Goal: Information Seeking & Learning: Check status

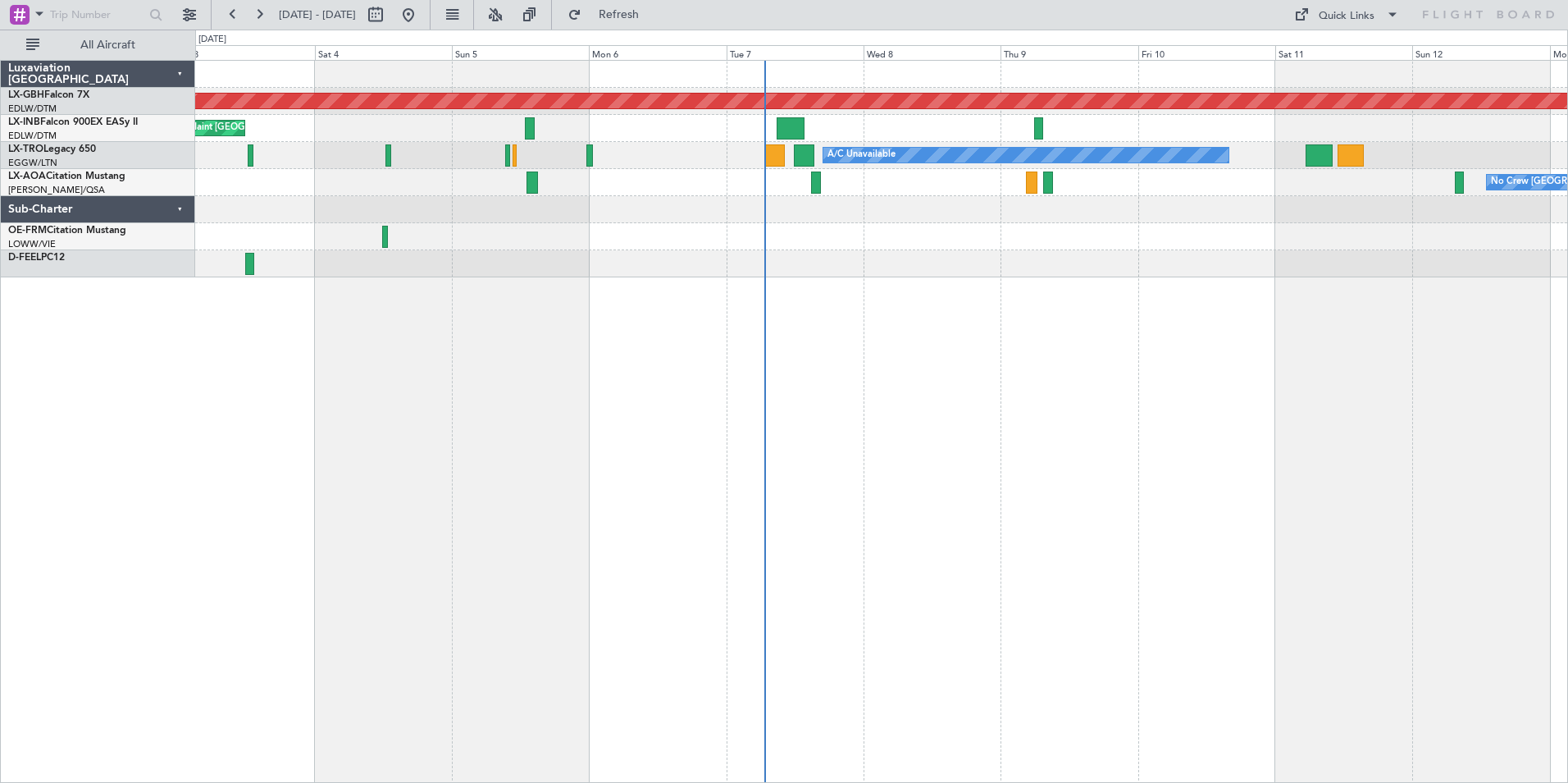
click at [774, 451] on div "Planned Maint Nurnberg Planned Maint [GEOGRAPHIC_DATA] A/C Unavailable Planned …" at bounding box center [881, 421] width 1373 height 723
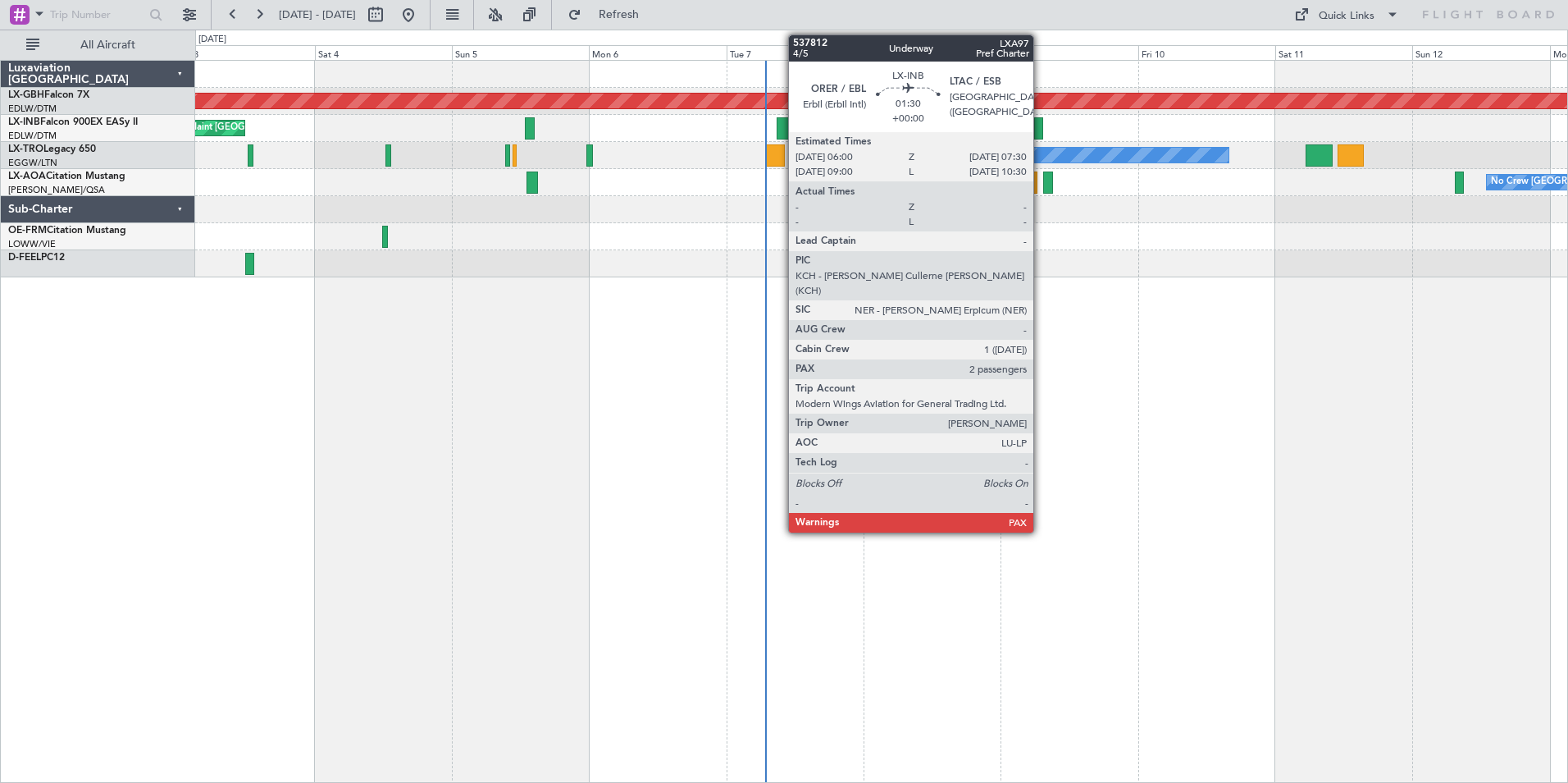
click at [774, 123] on div at bounding box center [1038, 128] width 9 height 23
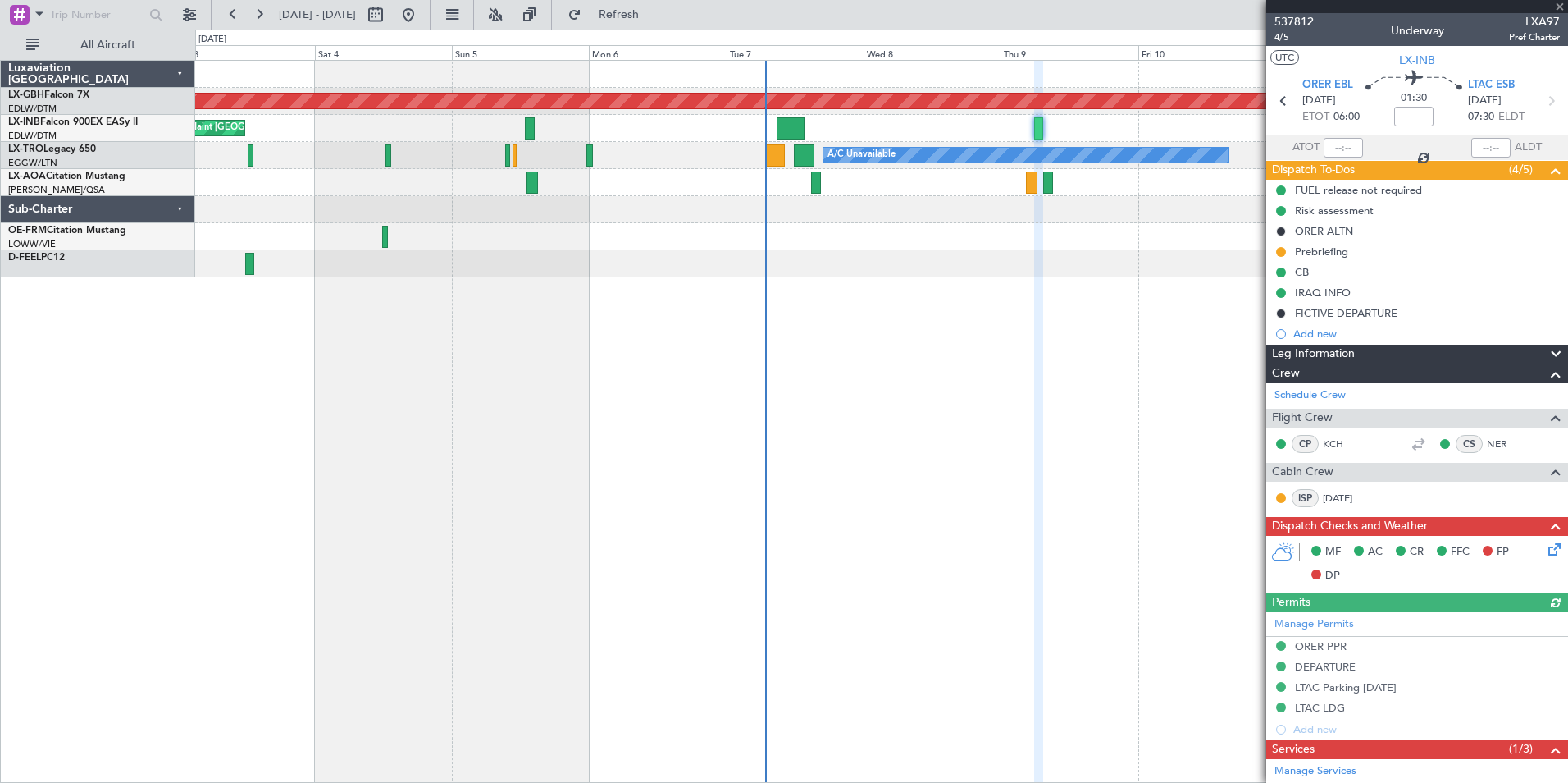
scroll to position [324, 0]
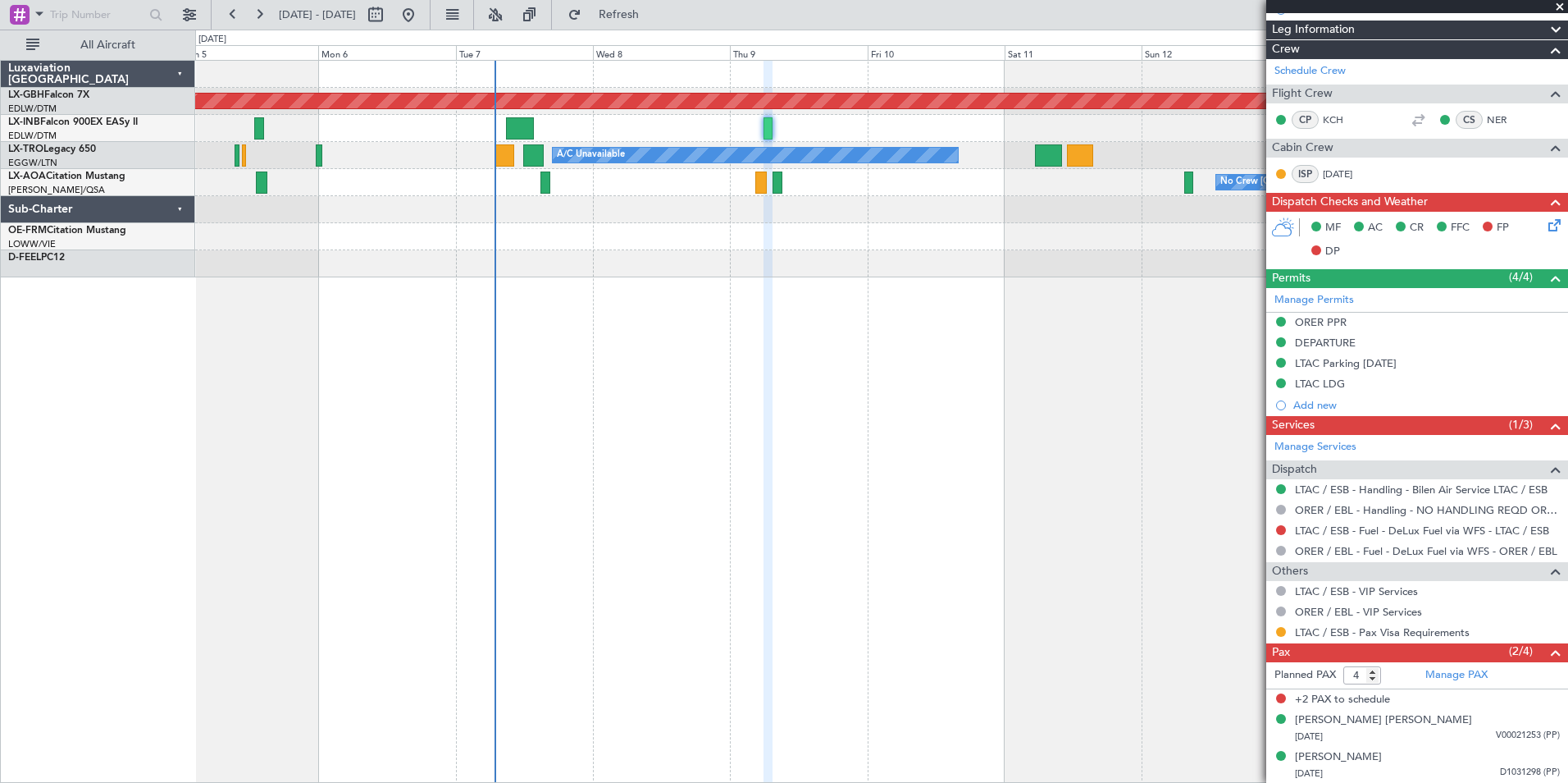
click at [335, 270] on div "Planned Maint Nurnberg Planned Maint [GEOGRAPHIC_DATA] A/C Unavailable Planned …" at bounding box center [881, 421] width 1373 height 723
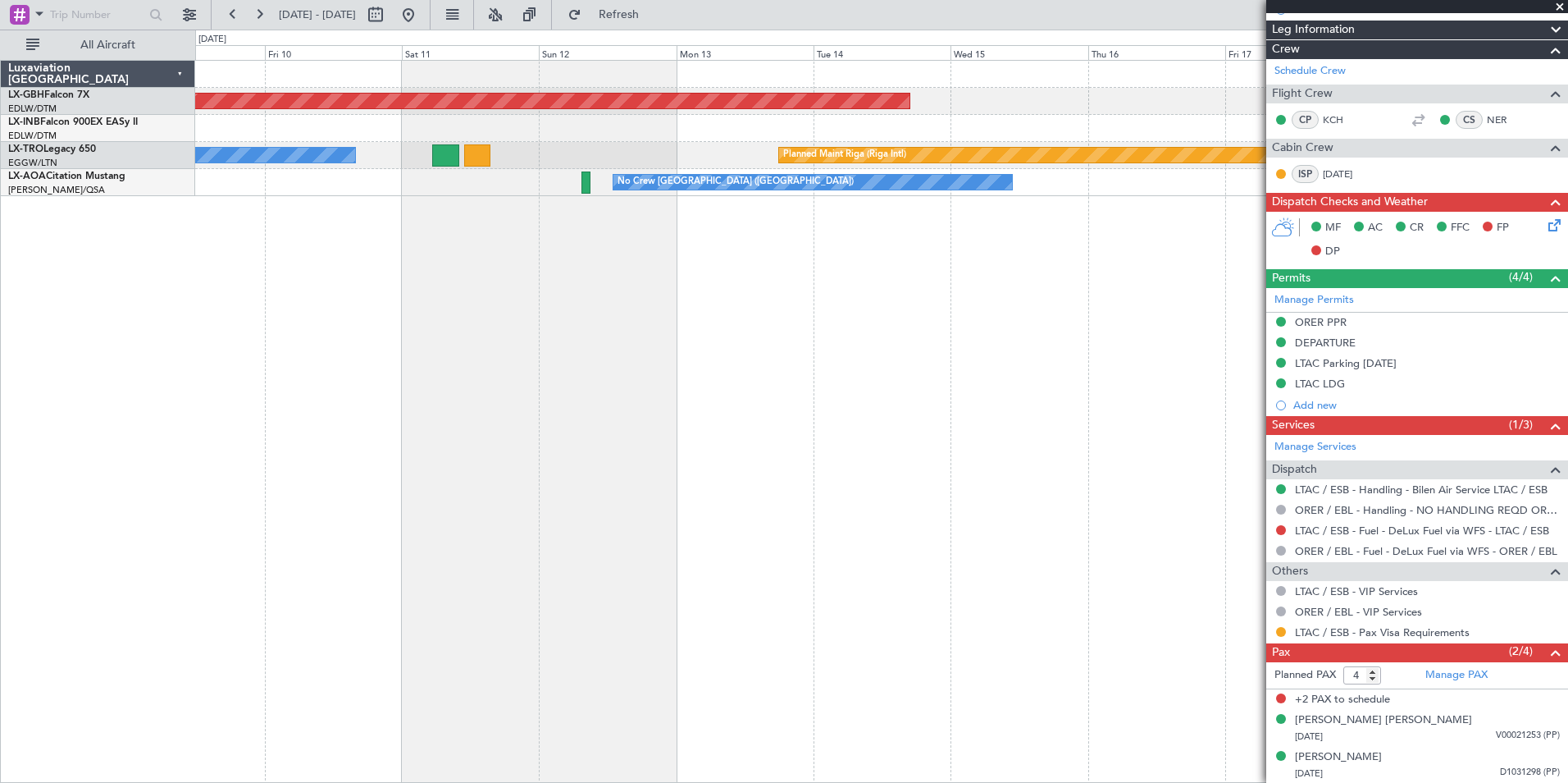
click at [427, 201] on div "Planned Maint Nurnberg A/C Unavailable Planned Maint [GEOGRAPHIC_DATA] (Riga In…" at bounding box center [881, 421] width 1373 height 723
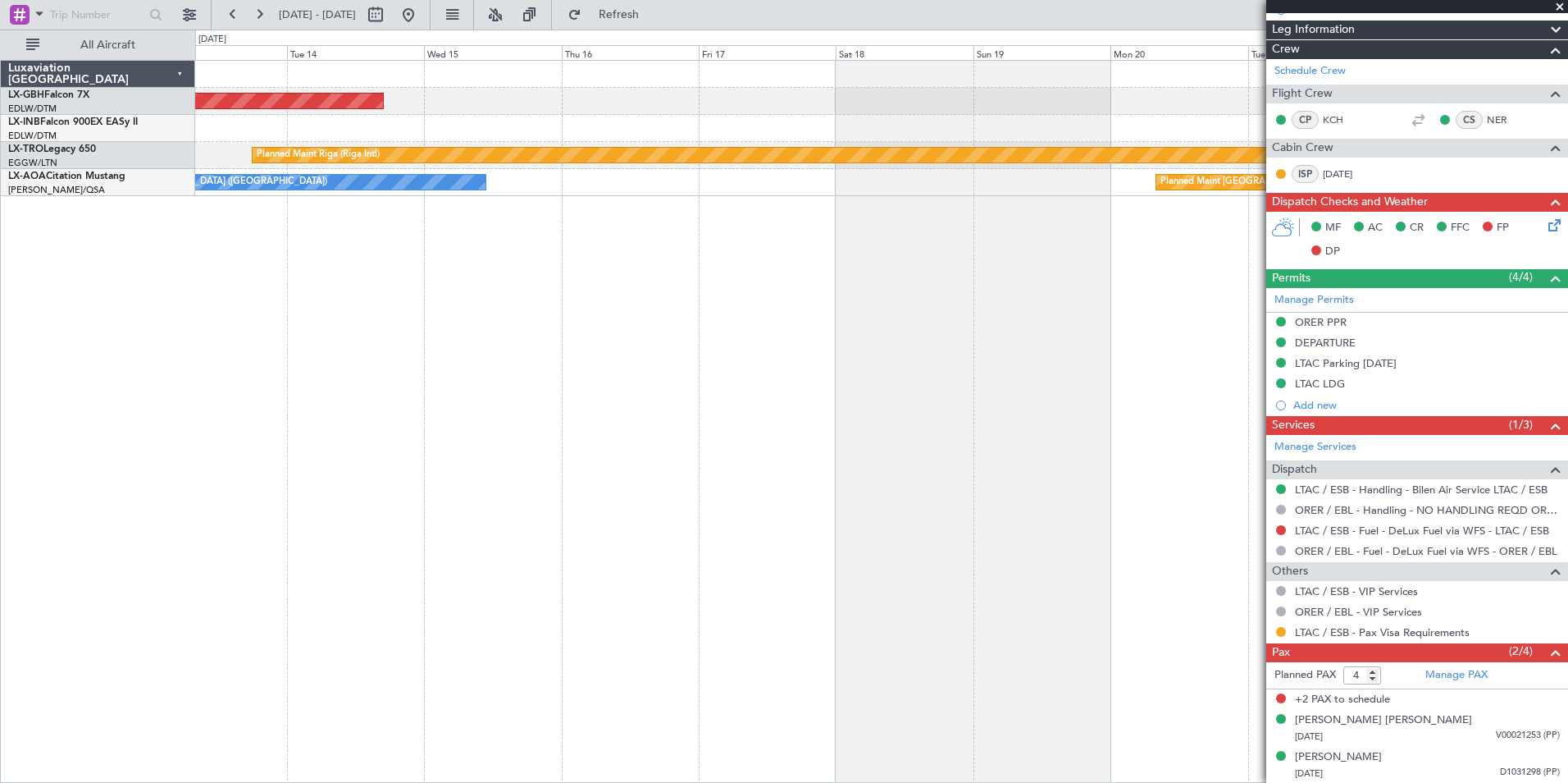
click at [518, 302] on div "Planned Maint Nurnberg Planned Maint [GEOGRAPHIC_DATA] (Riga Intl) No Crew [GEO…" at bounding box center [881, 421] width 1373 height 723
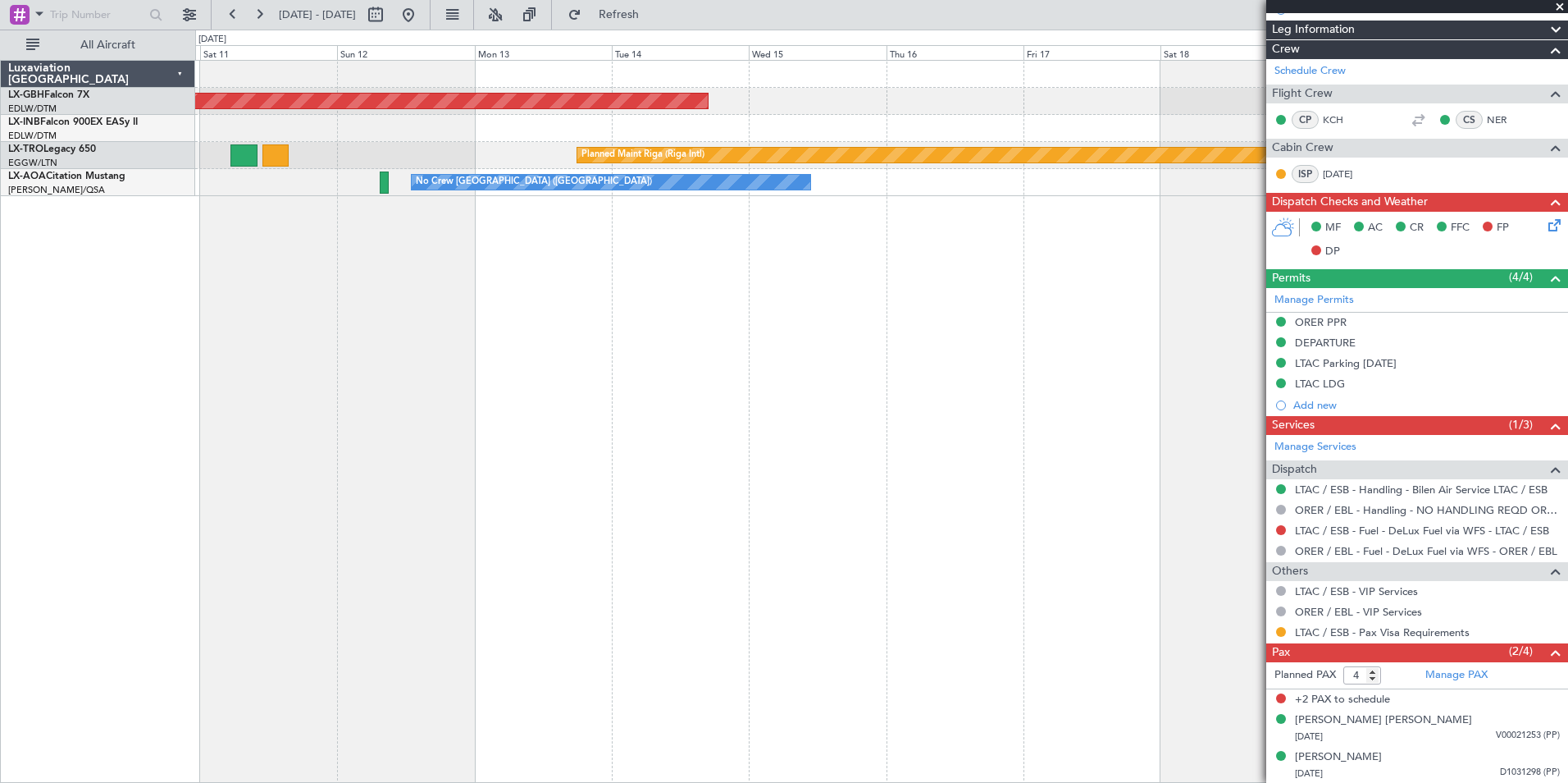
click at [774, 271] on div "Planned Maint Nurnberg Planned Maint [GEOGRAPHIC_DATA] (Riga Intl) A/C Unavaila…" at bounding box center [881, 421] width 1373 height 723
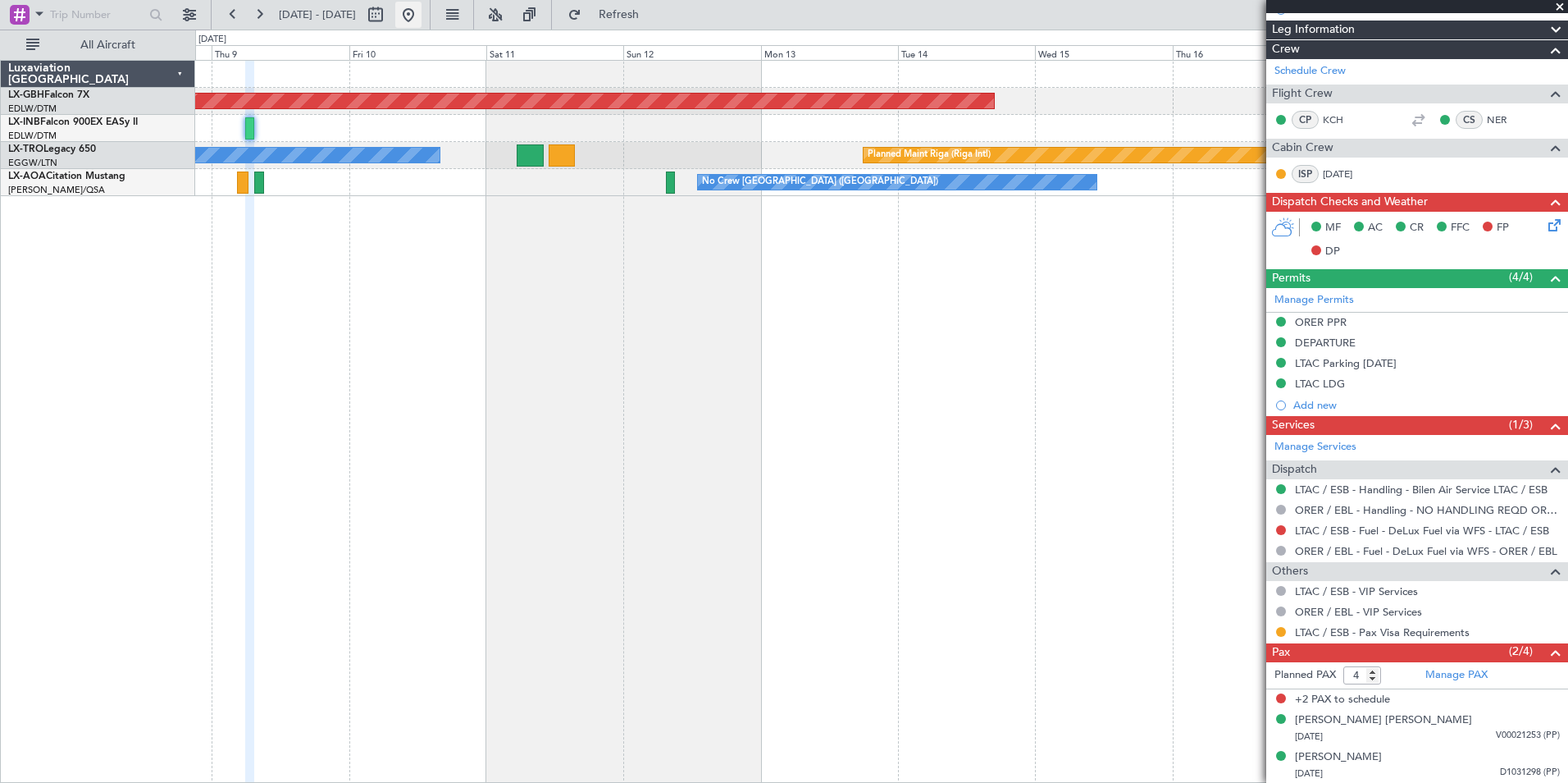
click at [421, 14] on button at bounding box center [408, 15] width 26 height 26
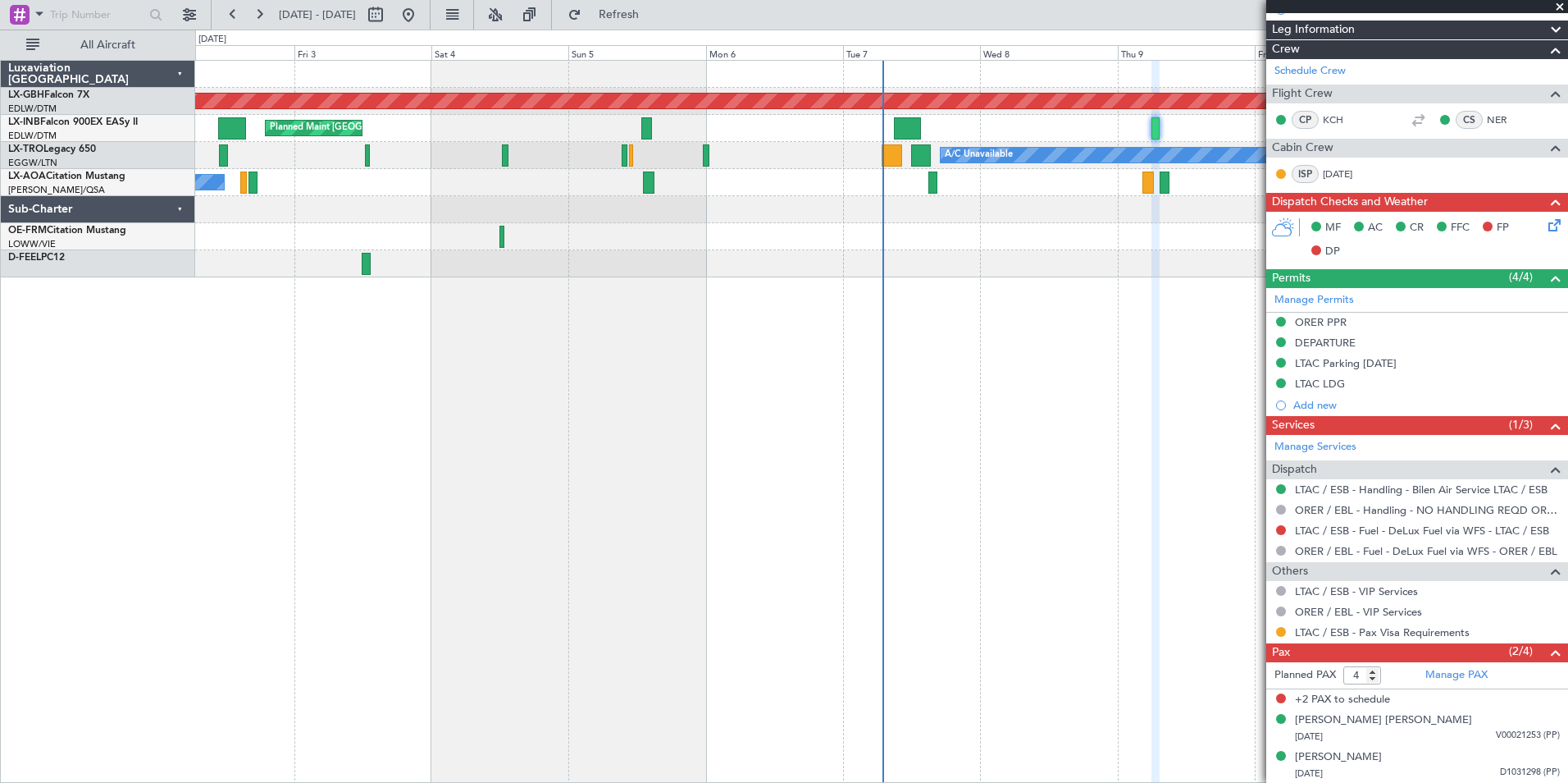
click at [600, 370] on div "Planned Maint Nurnberg Planned Maint [GEOGRAPHIC_DATA] A/C Unavailable A/C Unav…" at bounding box center [881, 421] width 1373 height 723
click at [630, 664] on div "Planned Maint Nurnberg Planned Maint [GEOGRAPHIC_DATA] A/C Unavailable A/C Unav…" at bounding box center [881, 421] width 1373 height 723
click at [415, 351] on div "Planned Maint Nurnberg Planned Maint [GEOGRAPHIC_DATA] A/C Unavailable A/C Unav…" at bounding box center [881, 421] width 1373 height 723
